Goal: Go to known website: Access a specific website the user already knows

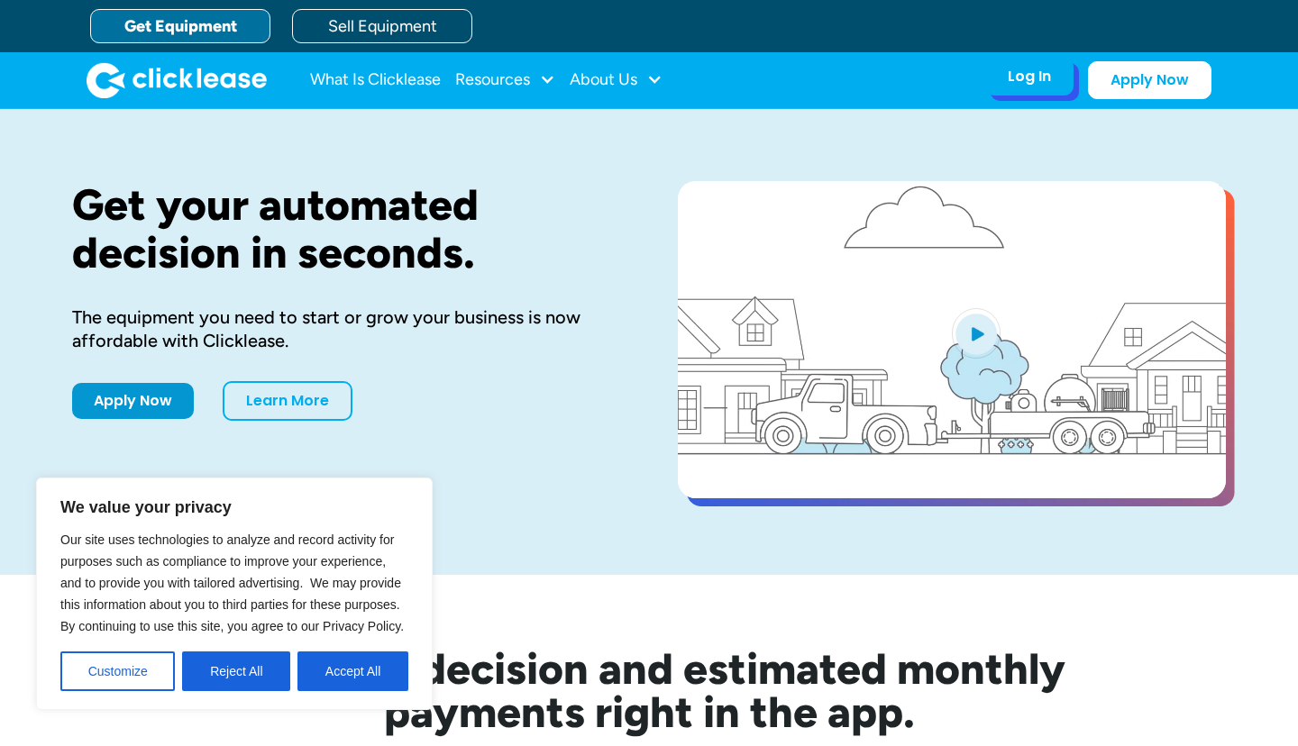
click at [1033, 72] on div "Log In" at bounding box center [1029, 77] width 43 height 18
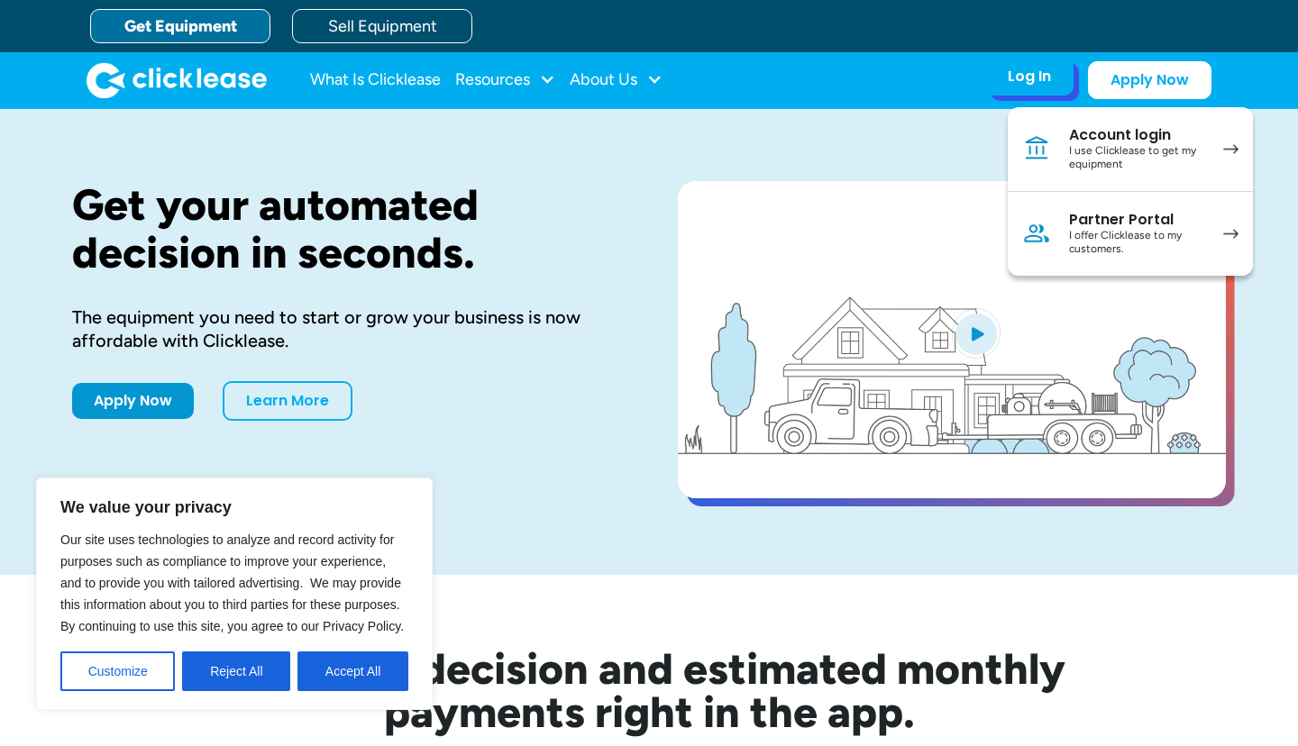
click at [1077, 151] on div "I use Clicklease to get my equipment" at bounding box center [1137, 158] width 136 height 28
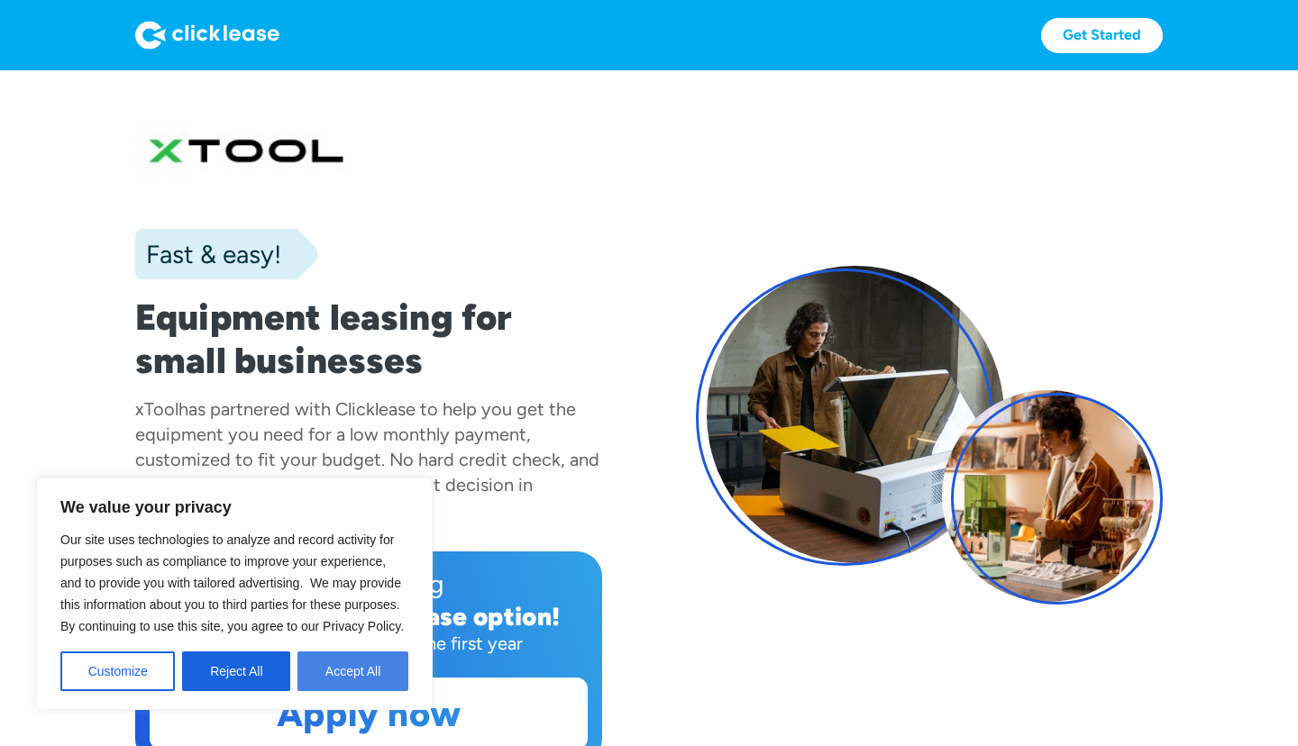
click at [378, 670] on button "Accept All" at bounding box center [353, 672] width 111 height 40
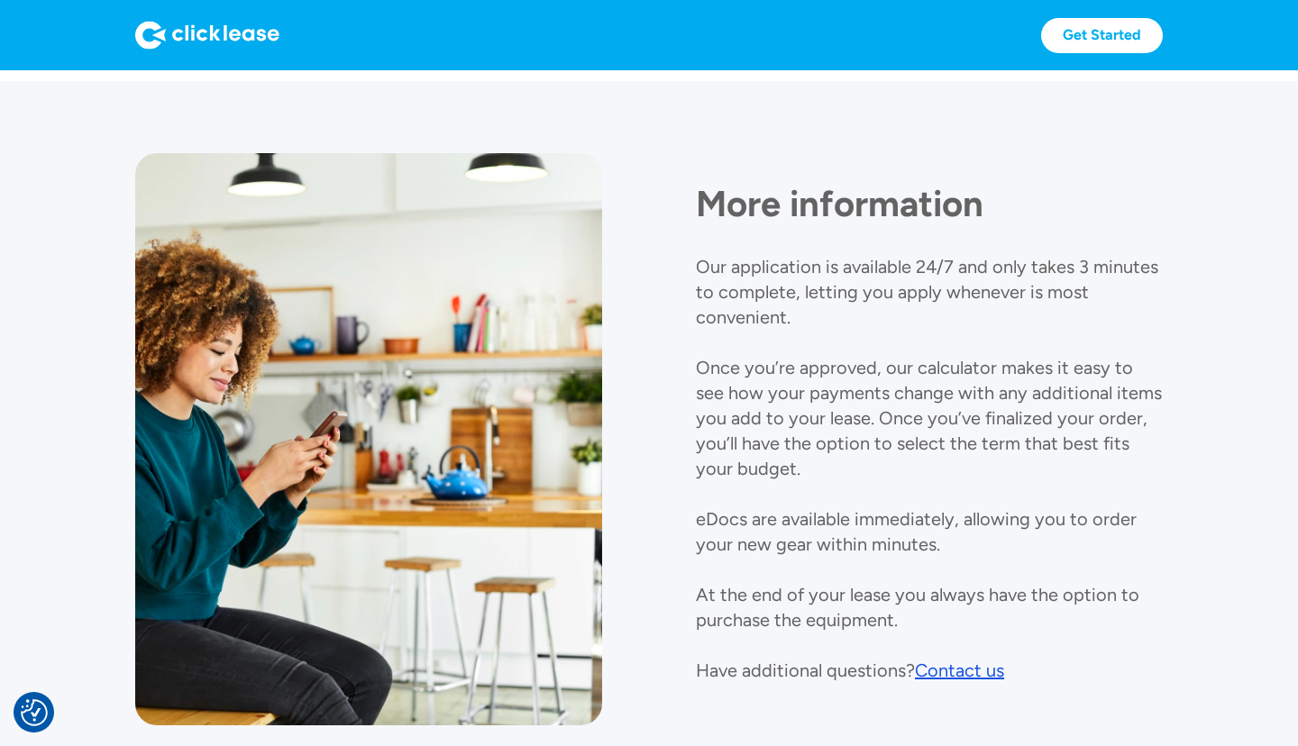
scroll to position [2066, 0]
